Goal: Task Accomplishment & Management: Manage account settings

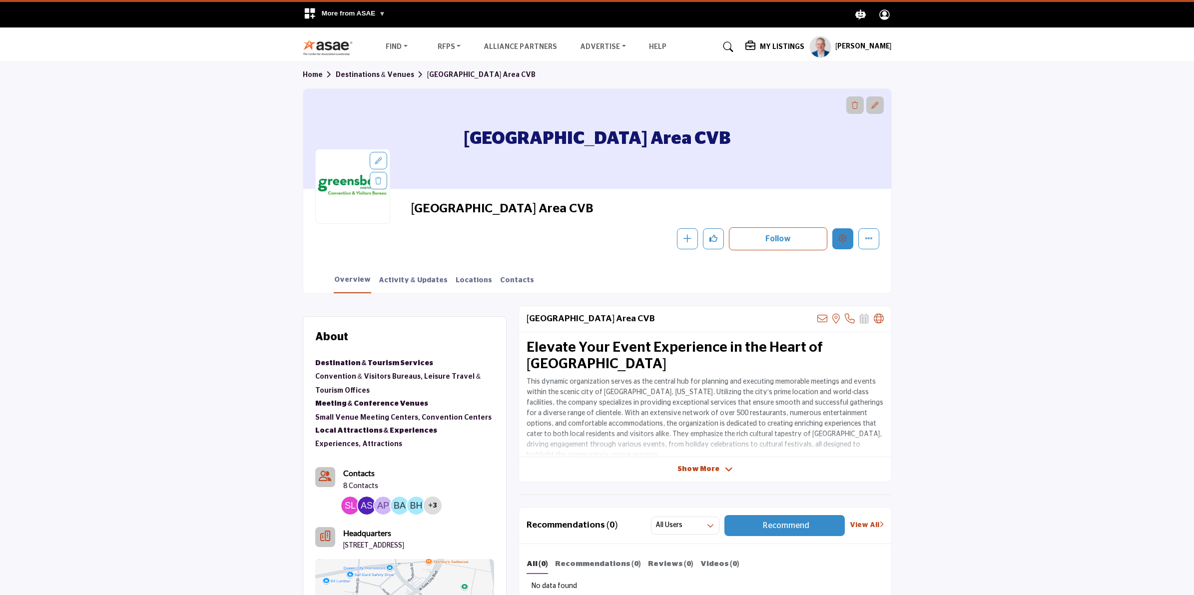
click at [847, 241] on button "Edit company" at bounding box center [842, 238] width 21 height 21
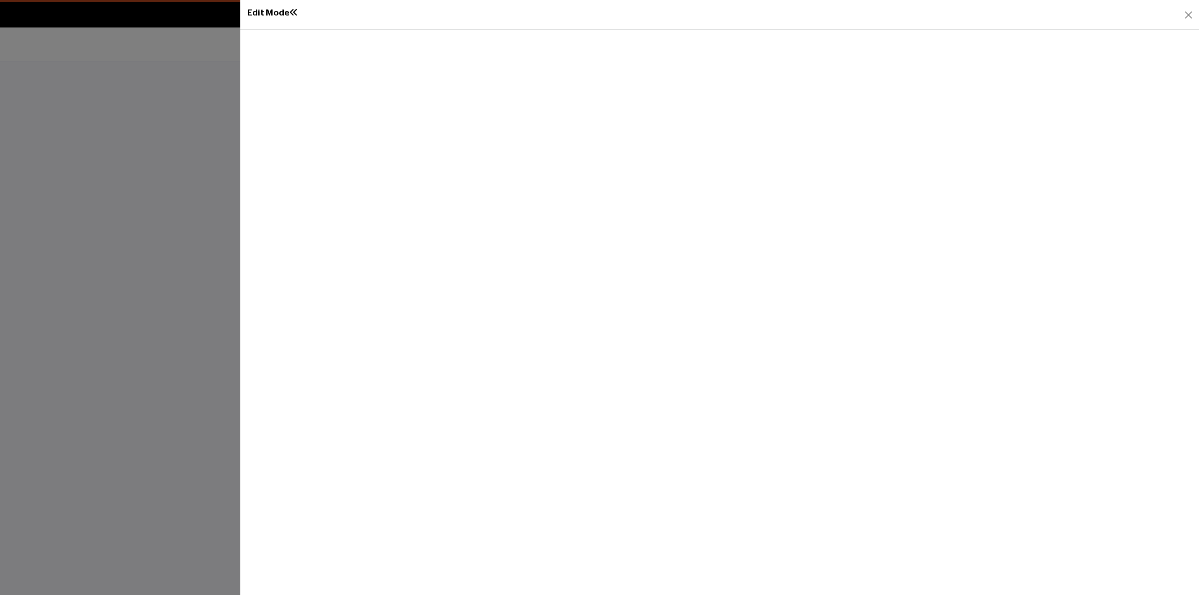
click at [190, 113] on div at bounding box center [599, 297] width 1199 height 595
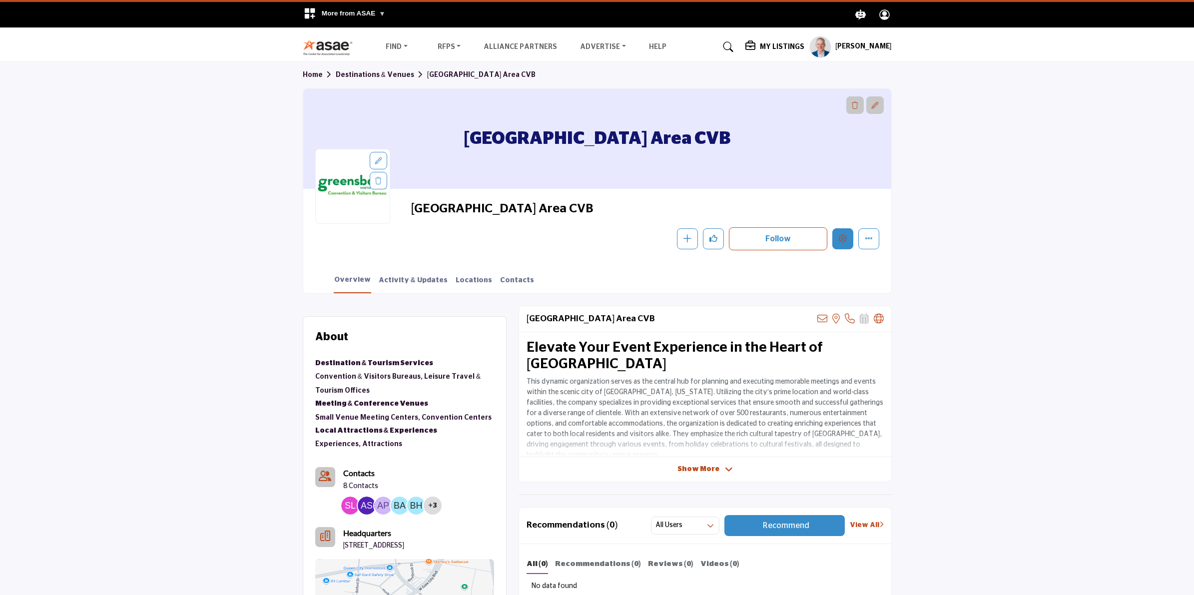
click at [837, 240] on button "Edit company" at bounding box center [842, 238] width 21 height 21
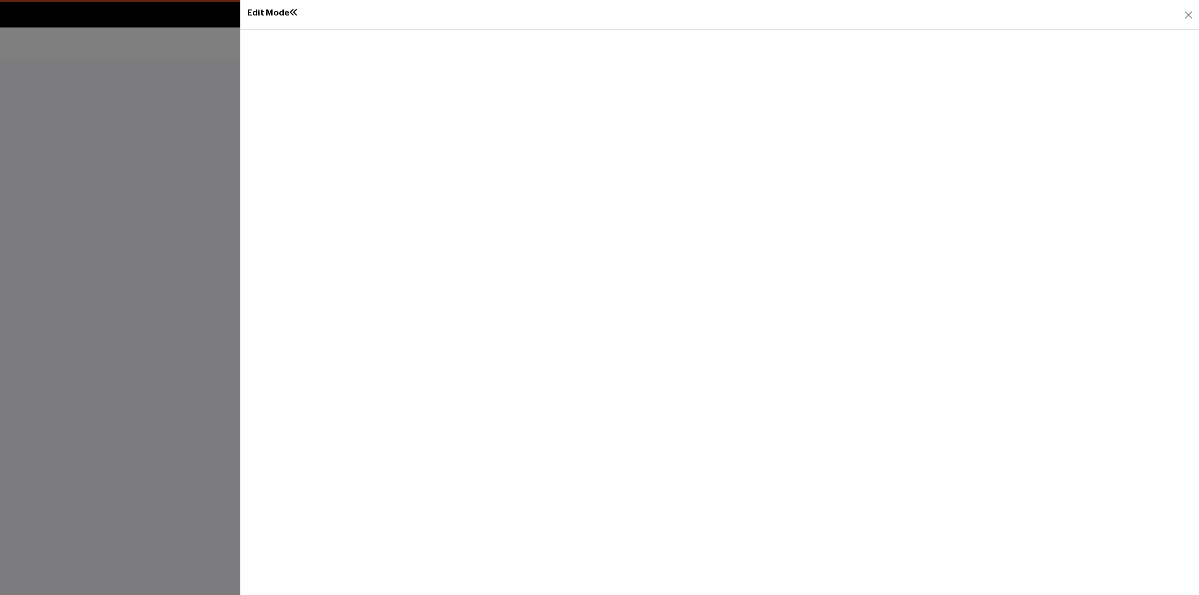
click at [159, 160] on div at bounding box center [599, 297] width 1199 height 595
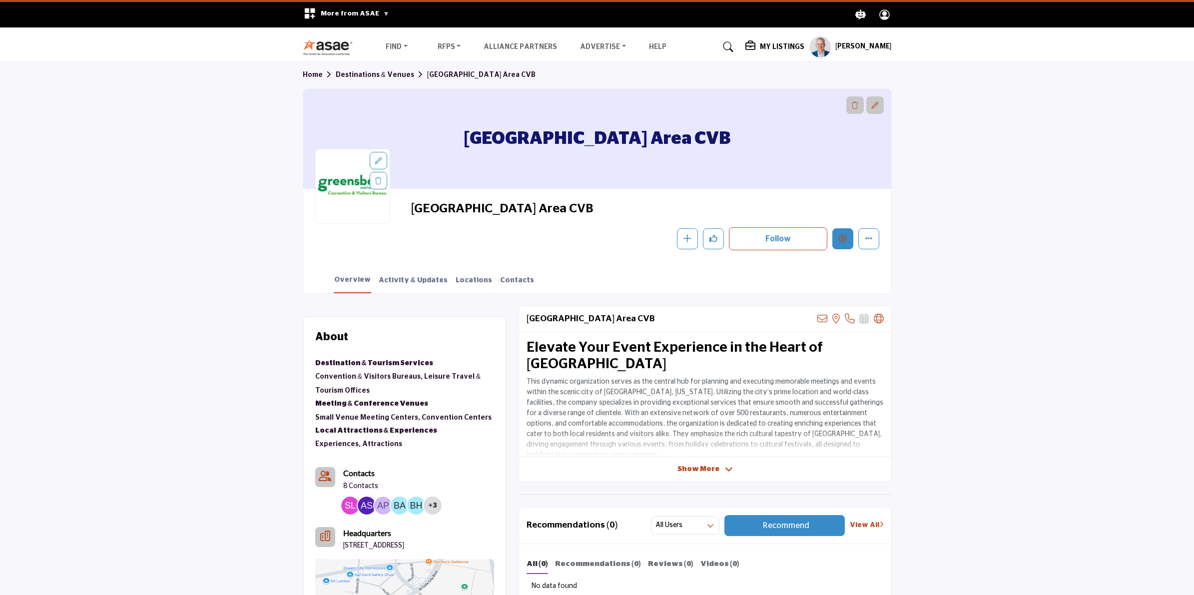
click at [841, 240] on icon "Edit company" at bounding box center [843, 238] width 8 height 8
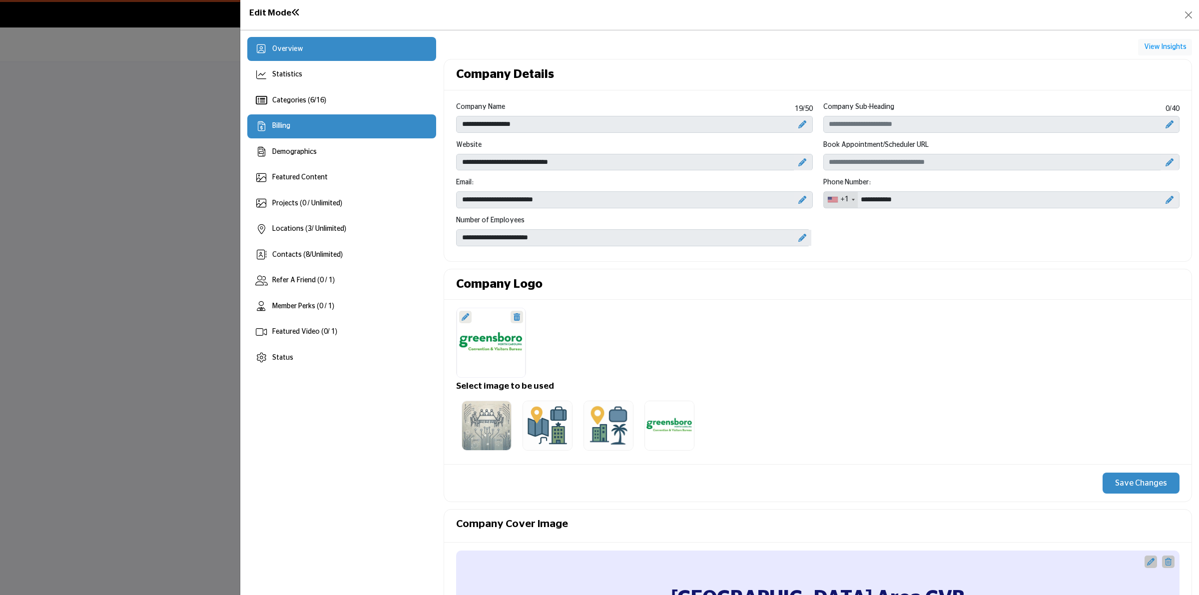
click at [288, 126] on span "Billing" at bounding box center [281, 125] width 18 height 7
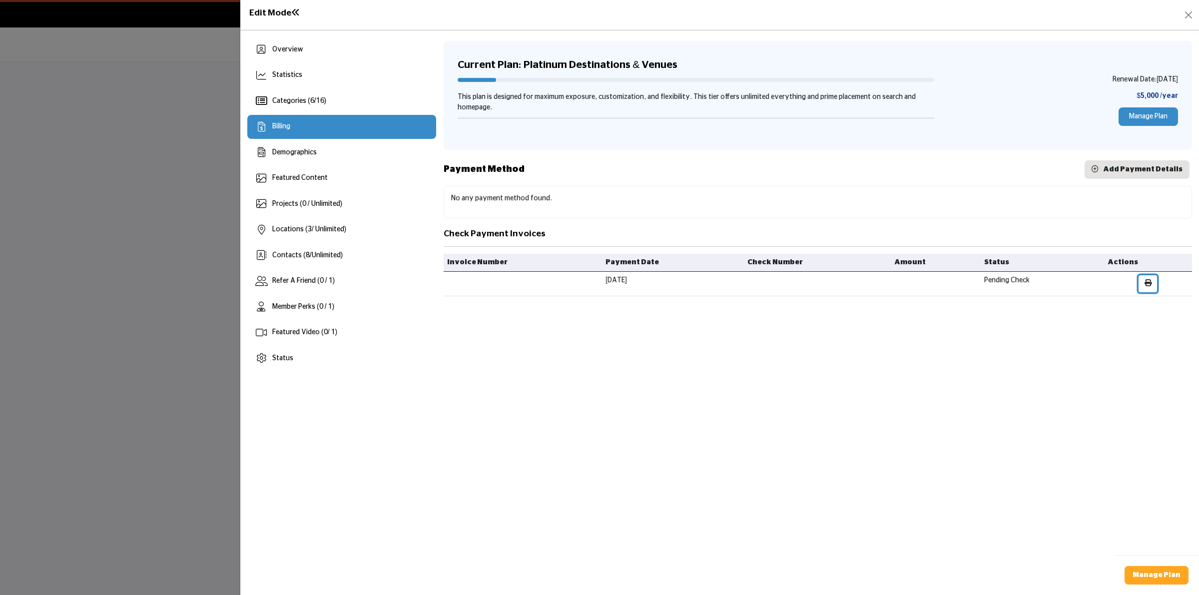
click at [1150, 285] on icon "button" at bounding box center [1147, 282] width 7 height 7
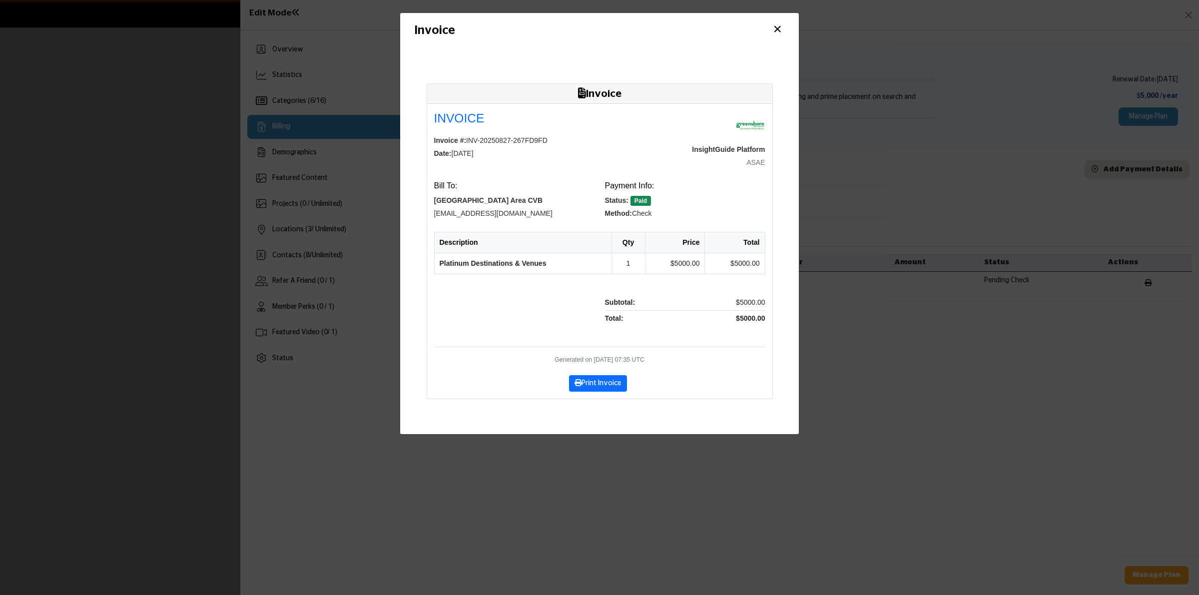
click at [778, 24] on button "×" at bounding box center [777, 29] width 15 height 19
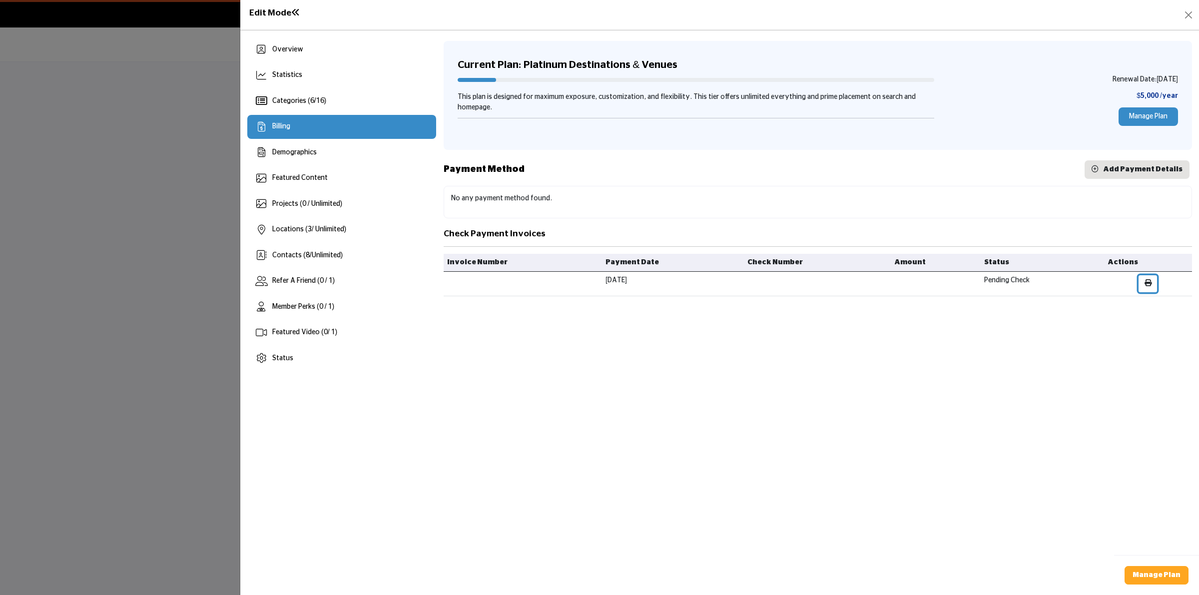
click at [1144, 283] on button "button" at bounding box center [1147, 283] width 18 height 17
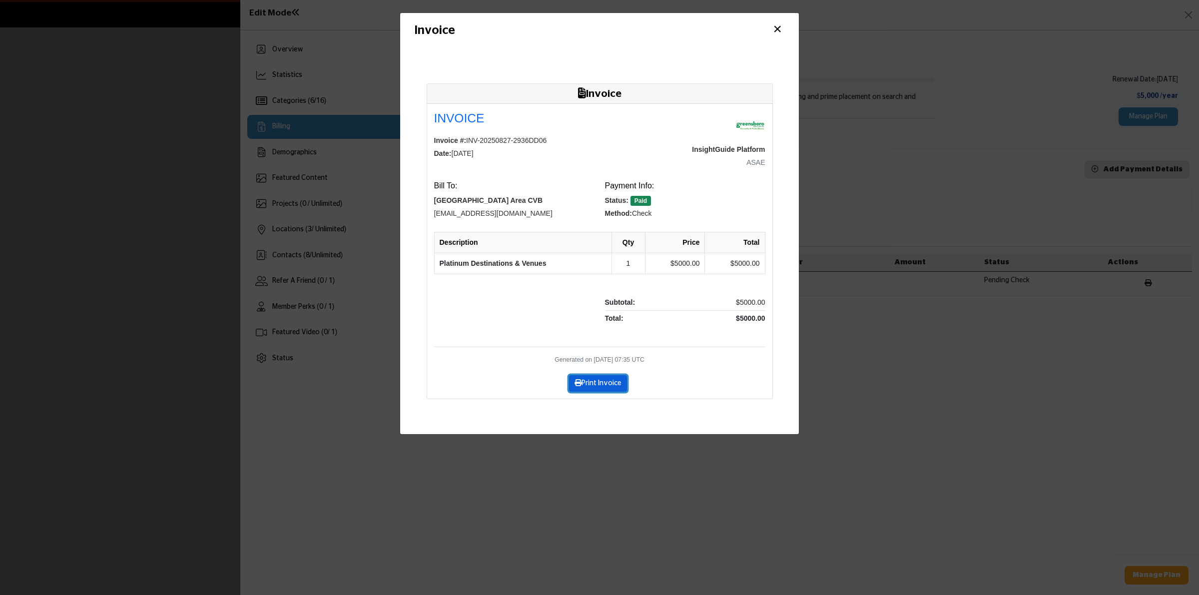
click at [602, 380] on button "Print Invoice" at bounding box center [598, 383] width 58 height 17
click at [775, 29] on button "×" at bounding box center [777, 29] width 15 height 19
